Goal: Check status: Check status

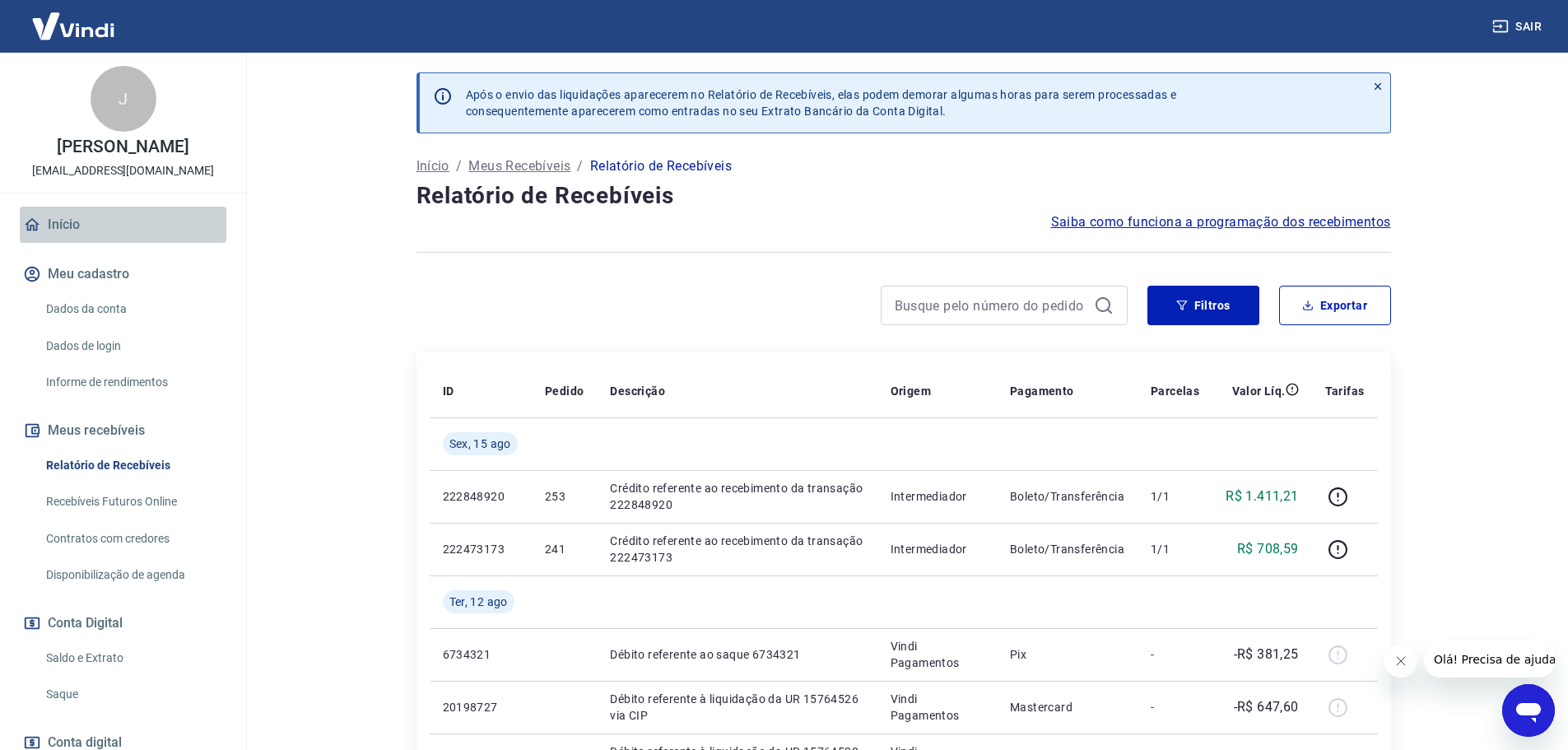
click at [135, 233] on link "Início" at bounding box center [123, 225] width 206 height 37
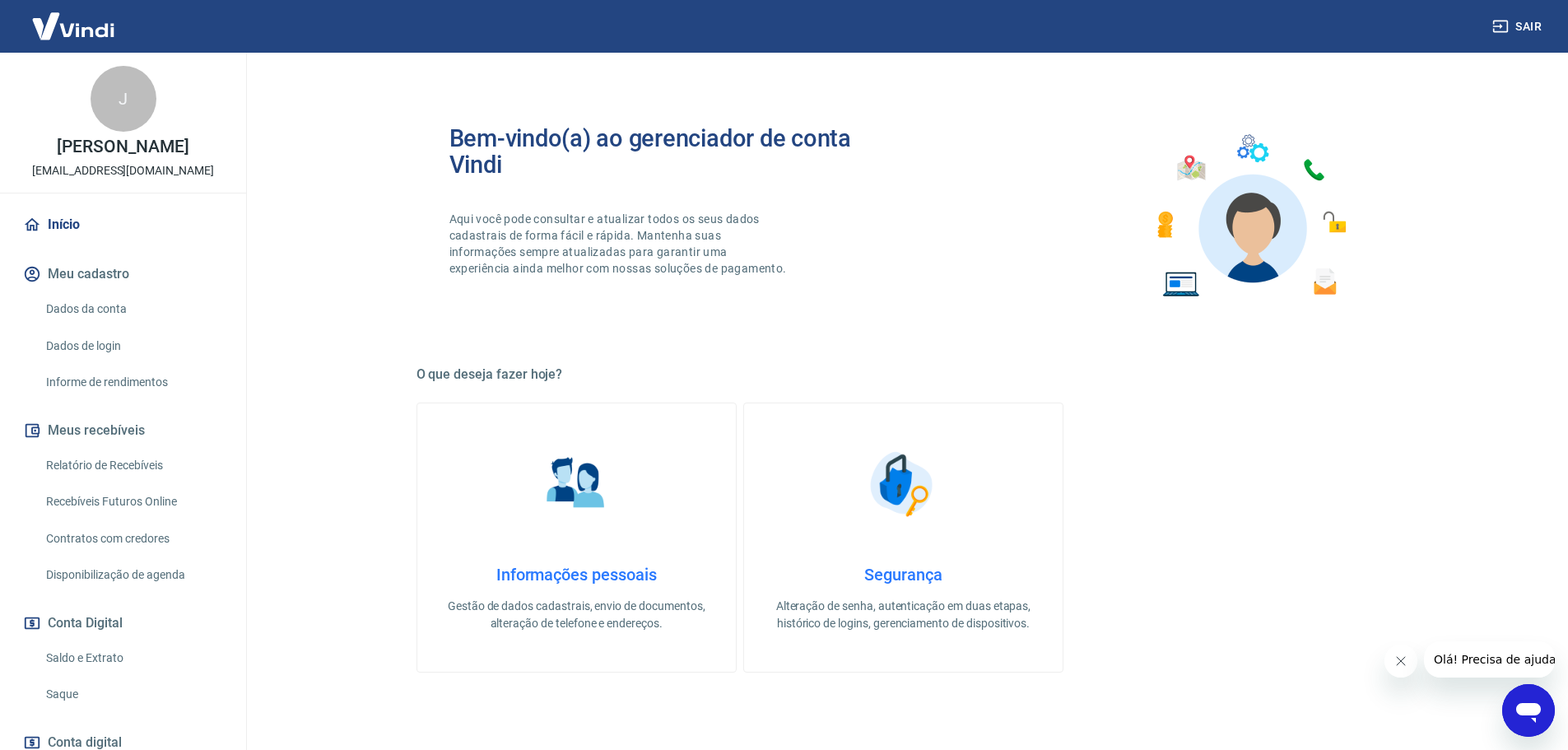
click at [161, 473] on link "Relatório de Recebíveis" at bounding box center [133, 465] width 187 height 34
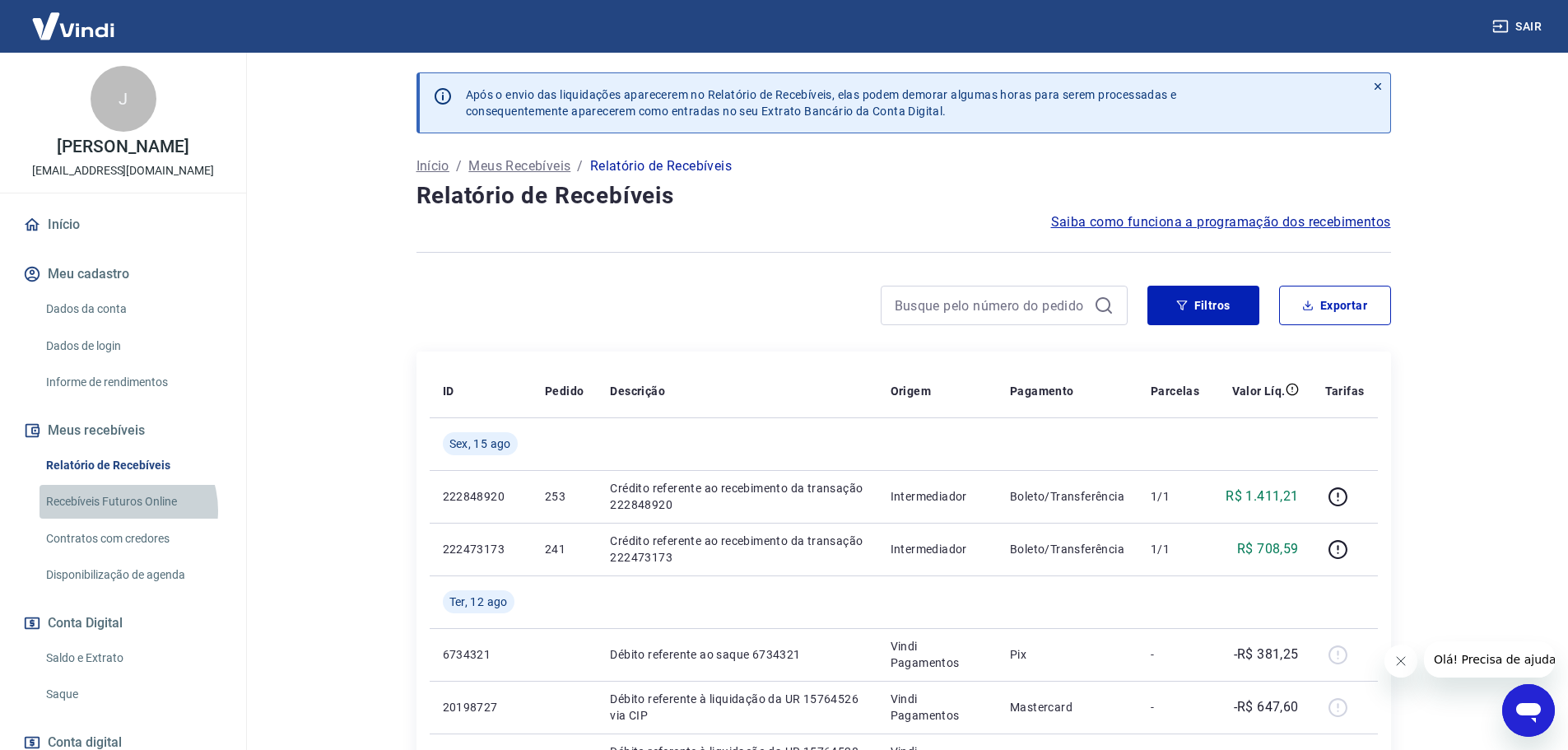
drag, startPoint x: 119, startPoint y: 512, endPoint x: 131, endPoint y: 500, distance: 17.0
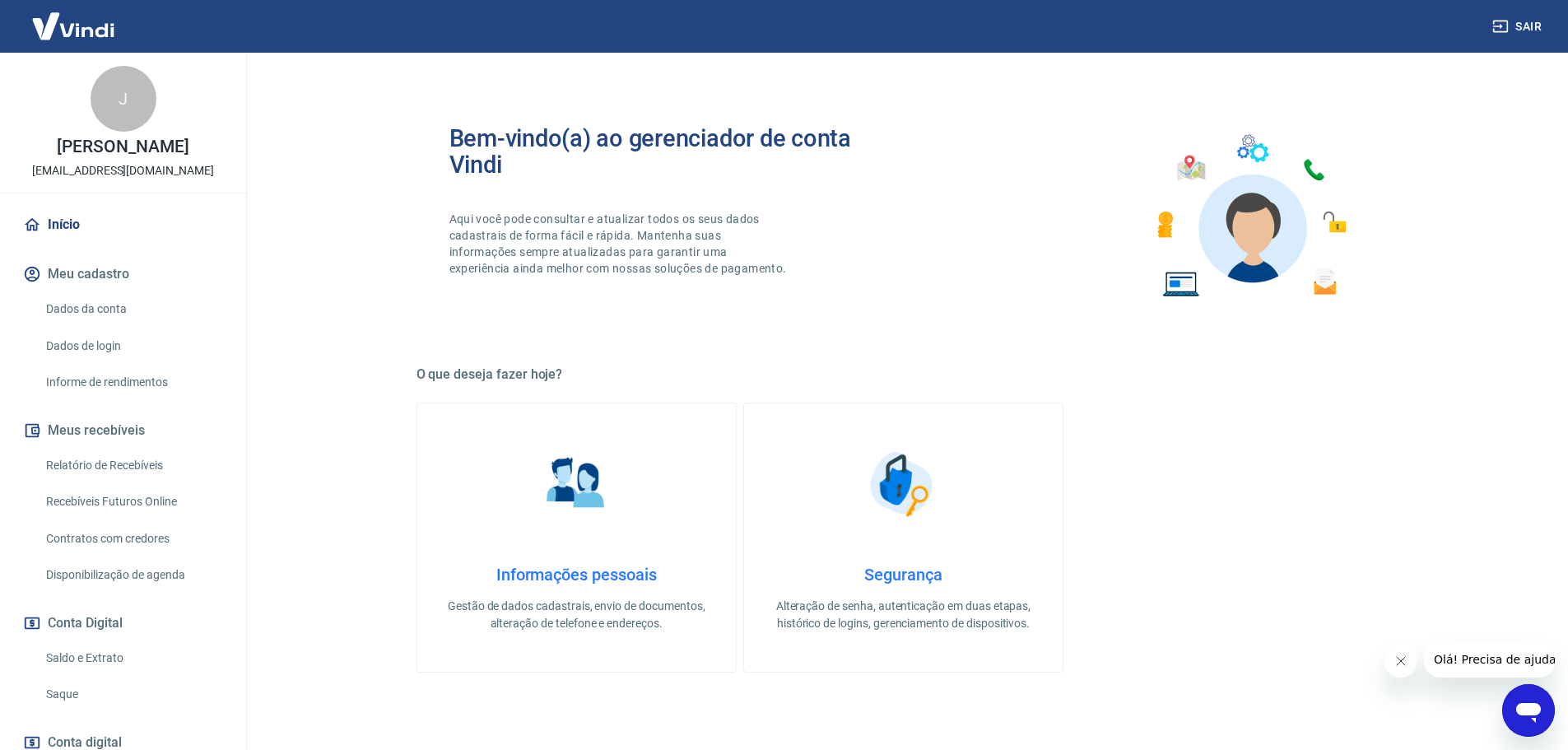
click at [132, 653] on link "Saldo e Extrato" at bounding box center [133, 657] width 187 height 34
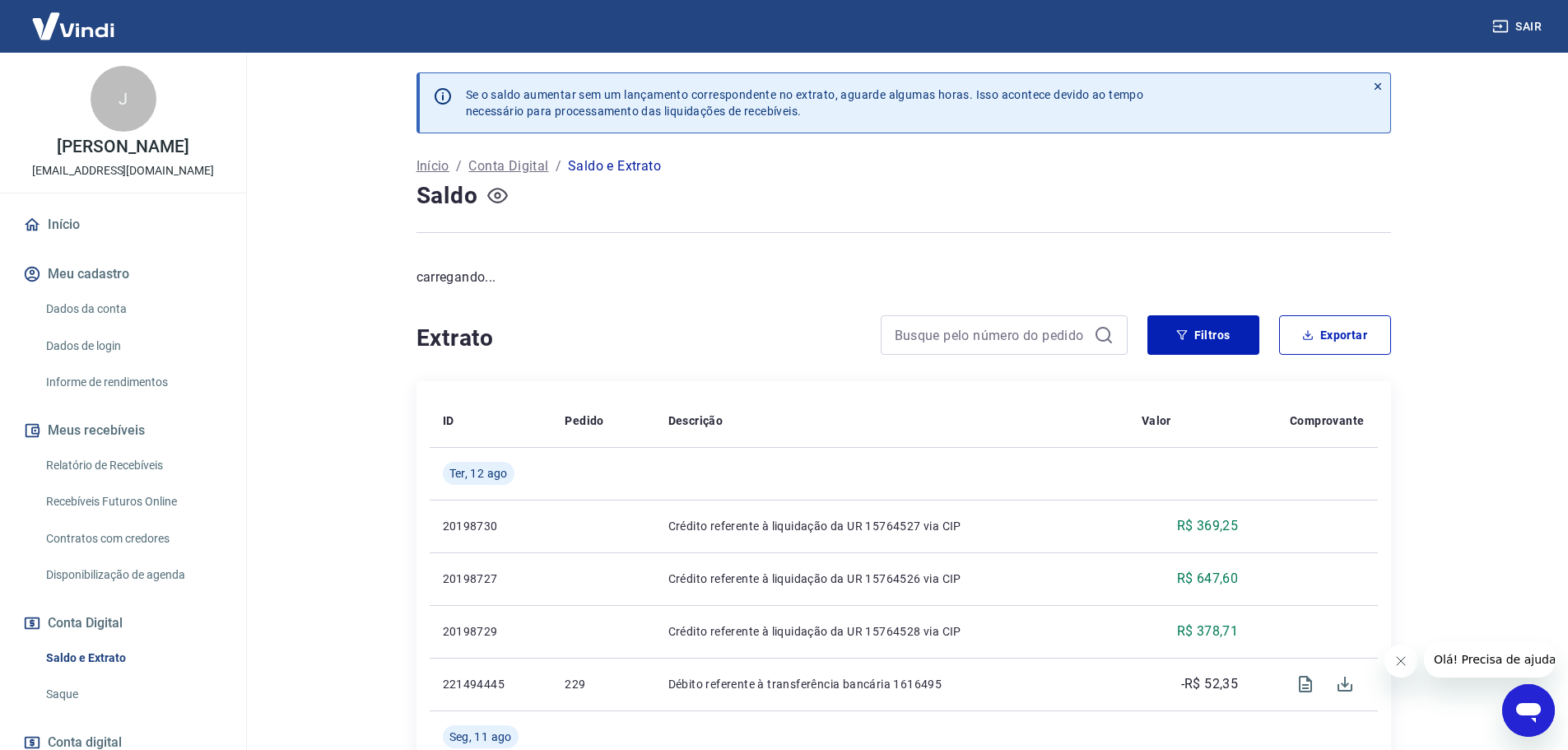
click at [505, 199] on icon "button" at bounding box center [497, 195] width 20 height 15
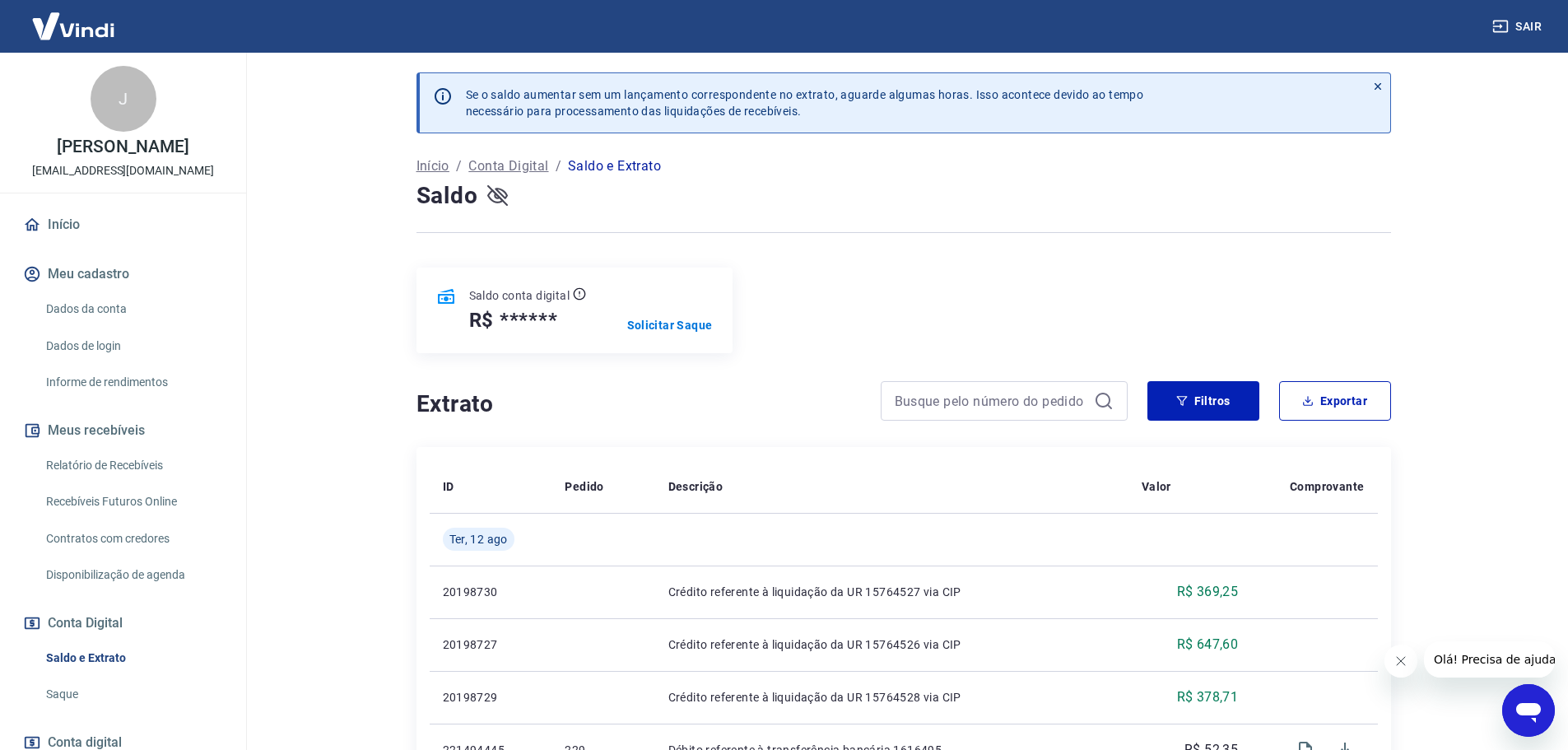
click at [496, 189] on icon "button" at bounding box center [497, 195] width 20 height 15
click at [1199, 237] on div at bounding box center [904, 233] width 975 height 41
